Goal: Find specific page/section: Find specific page/section

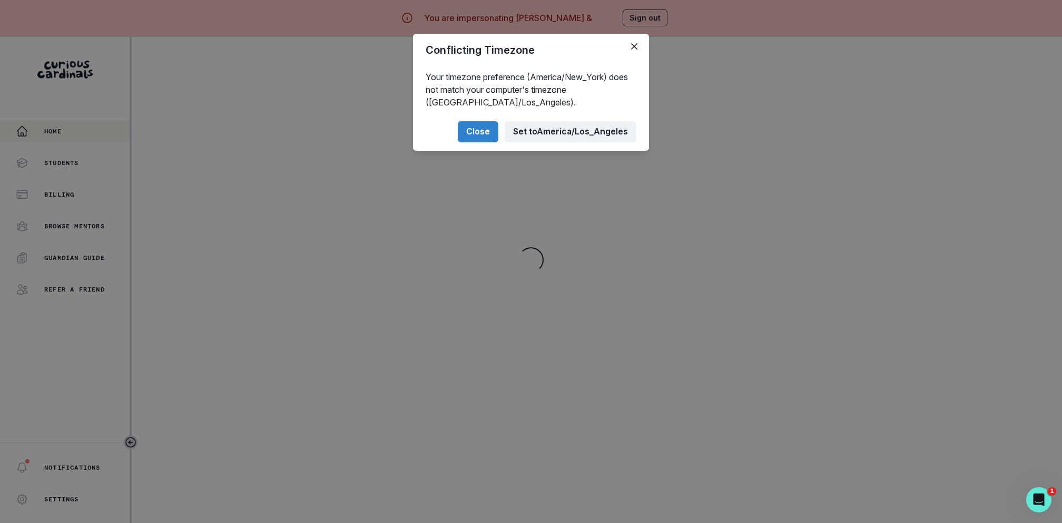
click at [528, 123] on button "Set to [GEOGRAPHIC_DATA]/Los_Angeles" at bounding box center [571, 131] width 132 height 21
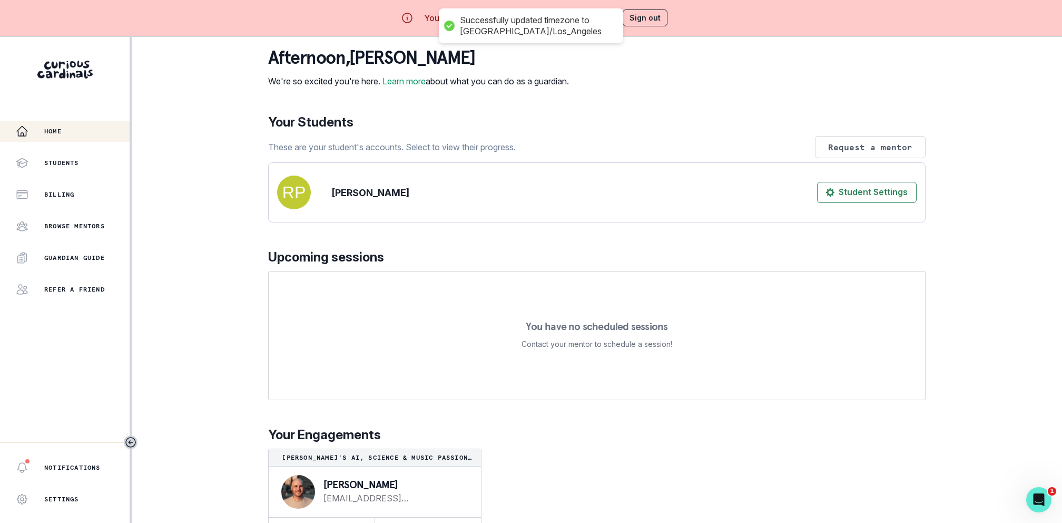
scroll to position [37, 0]
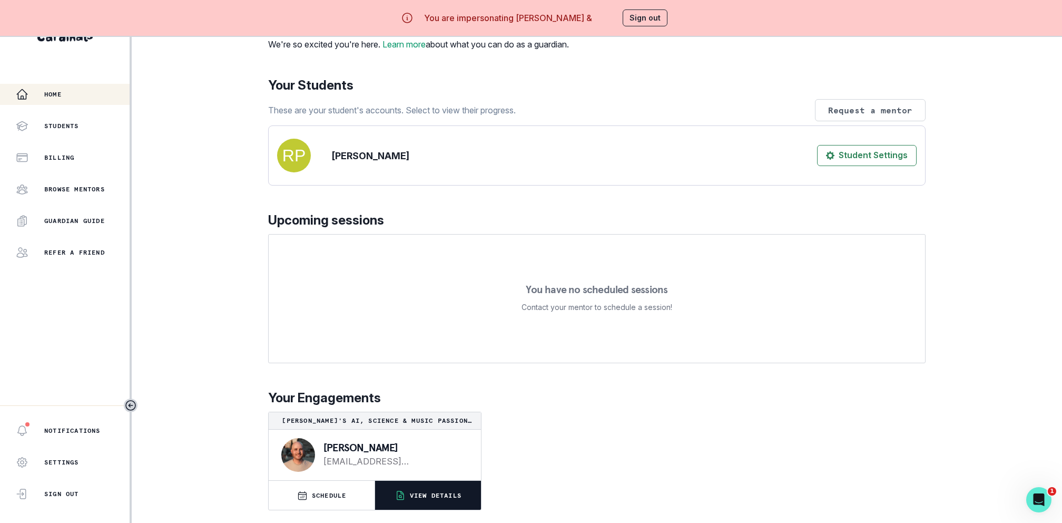
click at [430, 488] on button "VIEW DETAILS" at bounding box center [428, 495] width 106 height 29
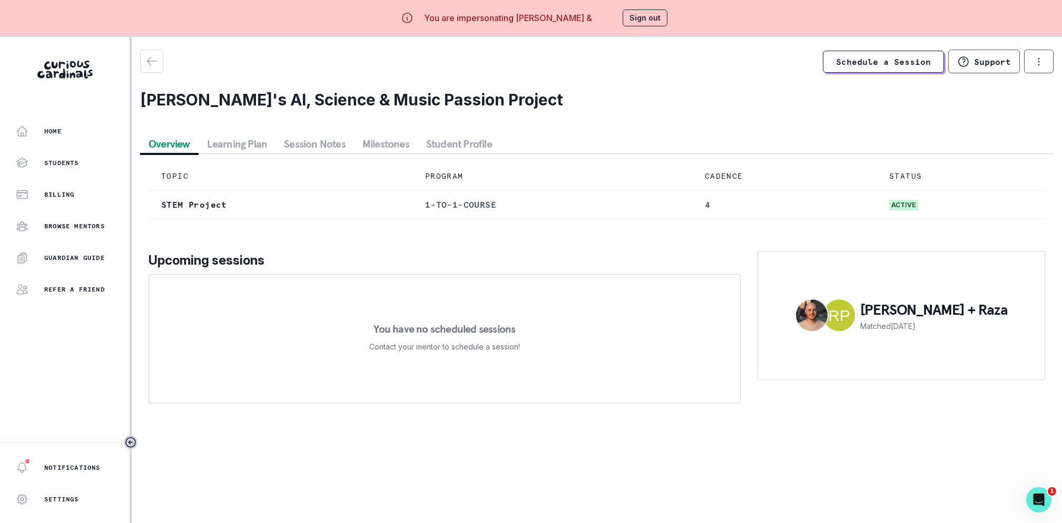
click at [320, 140] on button "Session Notes" at bounding box center [315, 143] width 79 height 19
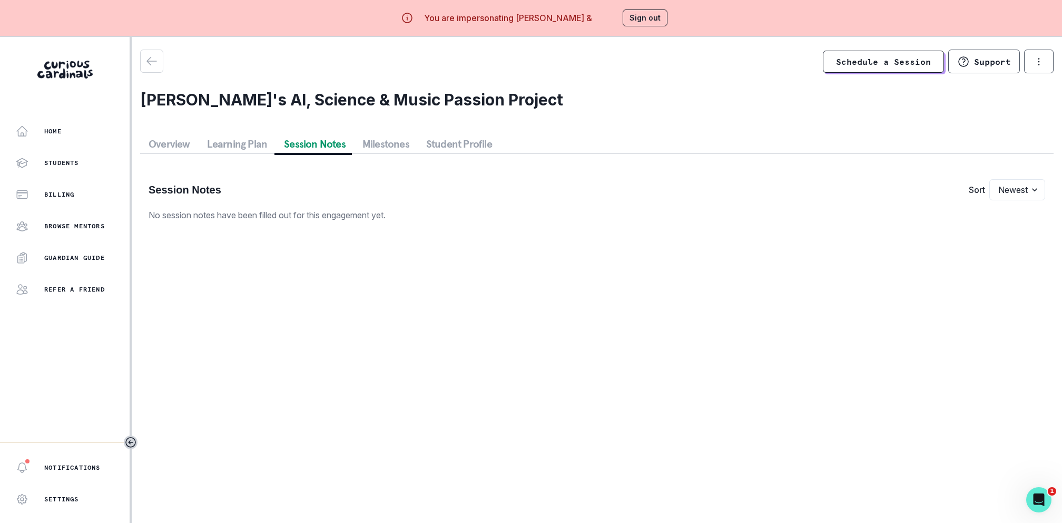
click at [645, 15] on button "Sign out" at bounding box center [645, 17] width 45 height 17
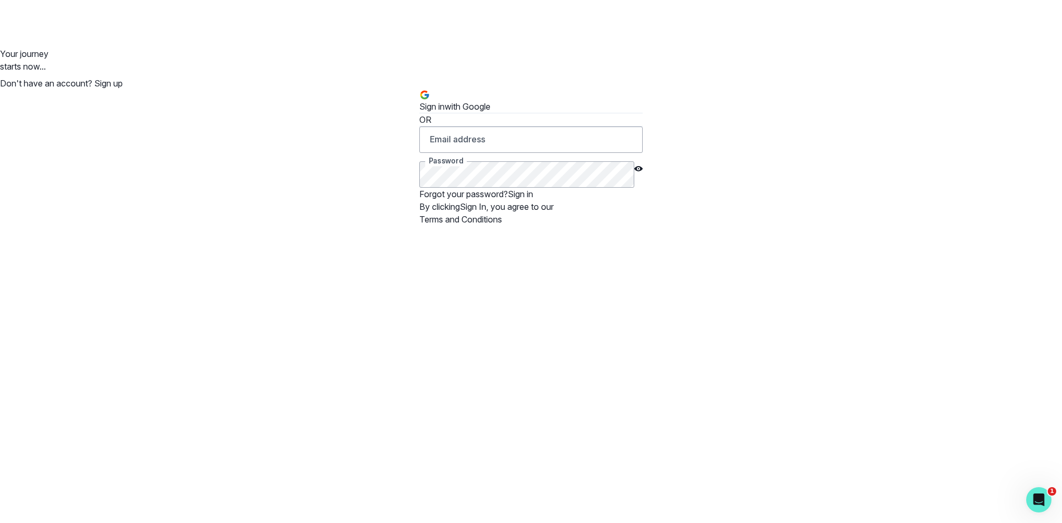
click at [430, 100] on icon "Sign in with Google (GSuite)" at bounding box center [424, 95] width 11 height 11
